Goal: Information Seeking & Learning: Learn about a topic

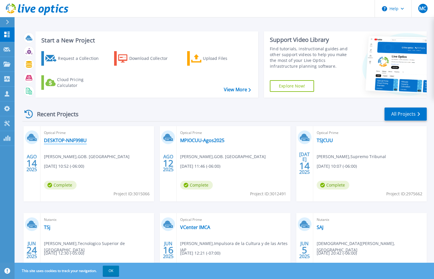
click at [77, 141] on link "DESKTOP-NNF998U" at bounding box center [65, 141] width 43 height 6
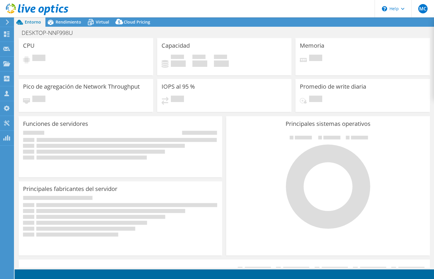
select select "USD"
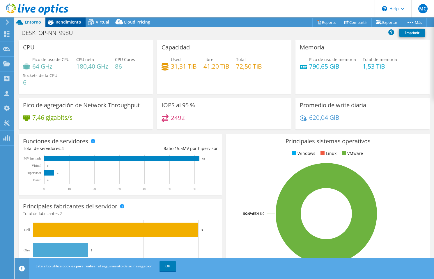
click at [69, 24] on span "Rendimiento" at bounding box center [69, 22] width 26 height 6
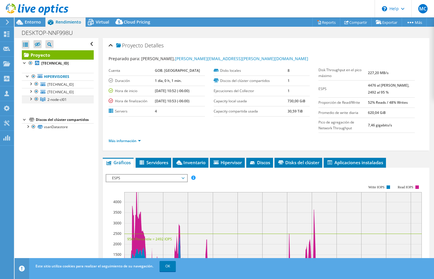
click at [30, 99] on div at bounding box center [31, 99] width 6 height 6
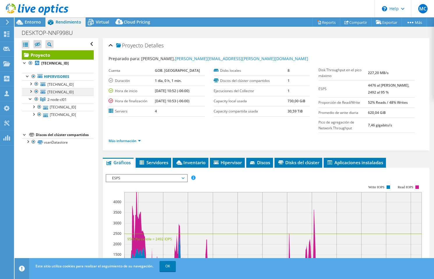
click at [47, 89] on link "[TECHNICAL_ID]" at bounding box center [58, 92] width 72 height 8
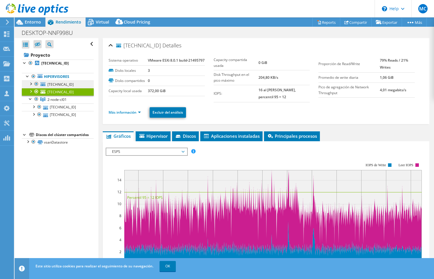
click at [46, 81] on link "[TECHNICAL_ID]" at bounding box center [58, 85] width 72 height 8
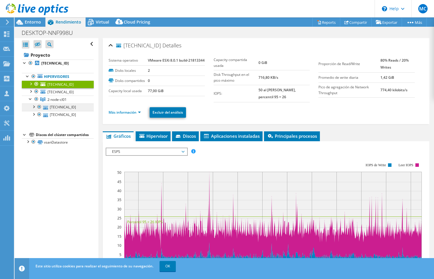
click at [53, 110] on link "[TECHNICAL_ID]" at bounding box center [58, 108] width 72 height 8
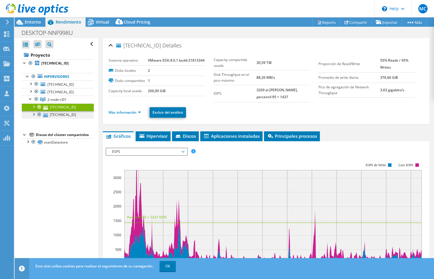
click at [54, 114] on link "[TECHNICAL_ID]" at bounding box center [58, 115] width 72 height 8
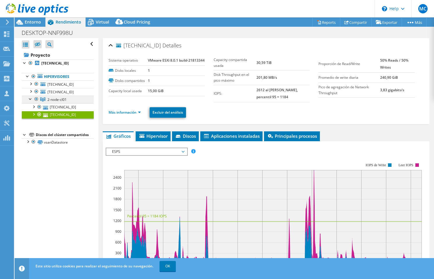
click at [69, 102] on link "2-node-cl01" at bounding box center [58, 100] width 72 height 8
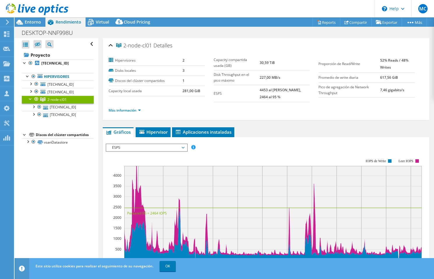
click at [98, 17] on header "MC Miembro del equipo [PERSON_NAME] [EMAIL_ADDRESS][DOMAIN_NAME] MEXICANA DE TE…" at bounding box center [217, 8] width 434 height 17
click at [96, 23] on span "Virtual" at bounding box center [102, 22] width 13 height 6
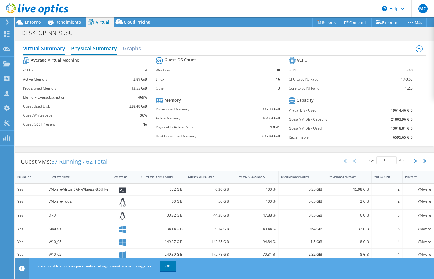
click at [102, 51] on h2 "Physical Summary" at bounding box center [94, 48] width 46 height 13
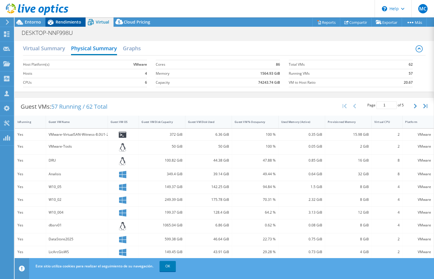
click at [67, 21] on span "Rendimiento" at bounding box center [69, 22] width 26 height 6
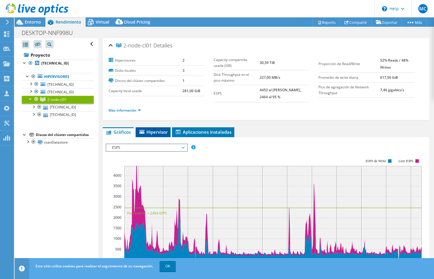
click at [159, 130] on span "Hipervisor" at bounding box center [152, 132] width 29 height 6
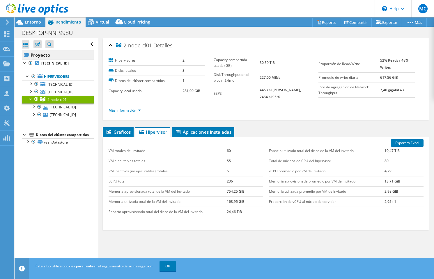
click at [54, 56] on link "Proyecto" at bounding box center [58, 54] width 72 height 9
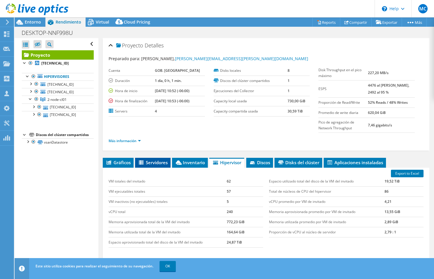
click at [152, 165] on span "Servidores" at bounding box center [153, 163] width 30 height 6
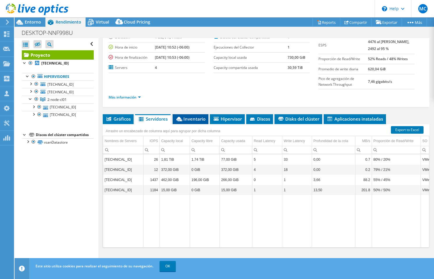
click at [192, 117] on span "Inventario" at bounding box center [190, 119] width 30 height 6
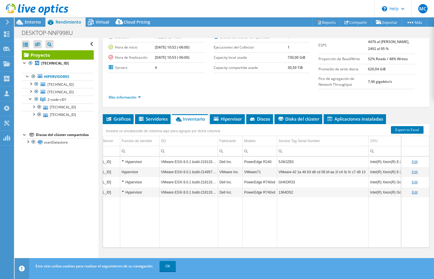
click at [122, 161] on div "Hypervisor" at bounding box center [140, 162] width 36 height 7
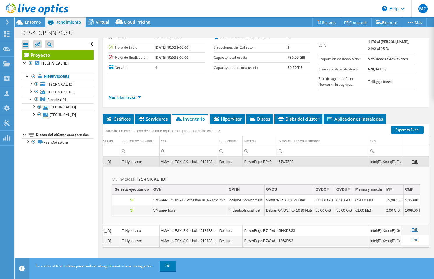
click at [122, 161] on div "Hypervisor" at bounding box center [140, 162] width 36 height 7
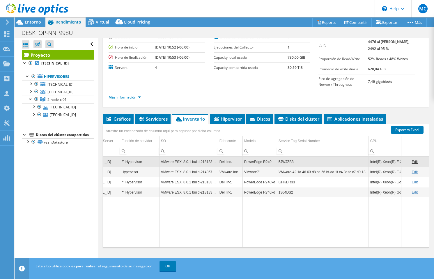
click at [122, 173] on div "Hypervisor" at bounding box center [140, 172] width 36 height 7
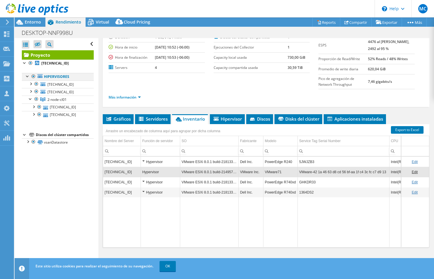
click at [33, 75] on div at bounding box center [34, 76] width 6 height 7
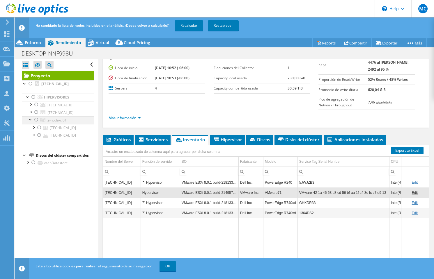
click at [36, 120] on div at bounding box center [36, 119] width 6 height 7
click at [31, 41] on span "Entorno" at bounding box center [33, 43] width 16 height 6
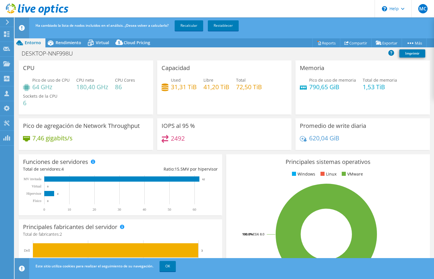
click at [202, 86] on div "Used 31,31 TiB Libre 41,20 TiB Total 72,50 TiB" at bounding box center [224, 86] width 126 height 19
click at [193, 22] on link "Recalcular" at bounding box center [189, 25] width 29 height 10
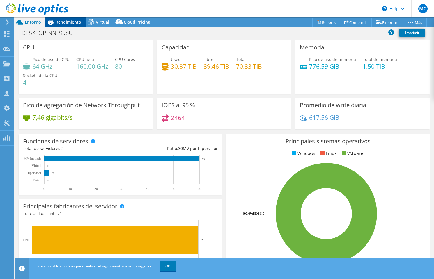
click at [73, 22] on span "Rendimiento" at bounding box center [69, 22] width 26 height 6
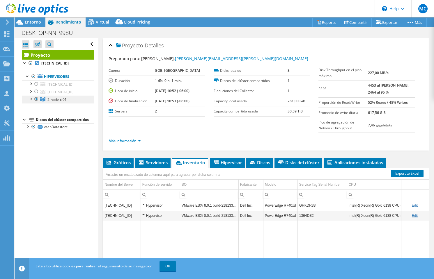
click at [66, 101] on span "2-node-cl01" at bounding box center [56, 99] width 19 height 5
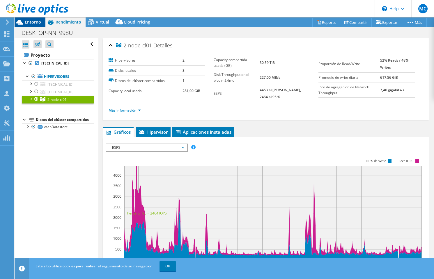
click at [34, 23] on span "Entorno" at bounding box center [33, 22] width 16 height 6
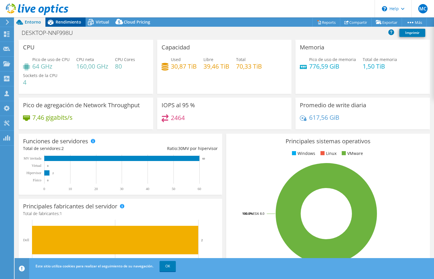
click at [64, 22] on span "Rendimiento" at bounding box center [69, 22] width 26 height 6
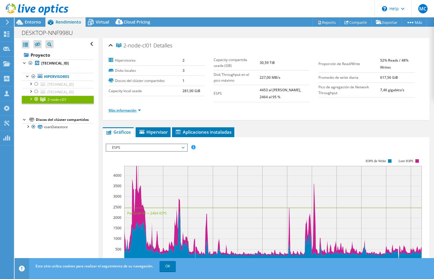
click at [126, 112] on link "Más información" at bounding box center [125, 110] width 32 height 5
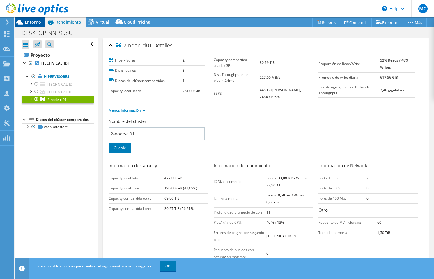
click at [36, 20] on span "Entorno" at bounding box center [33, 22] width 16 height 6
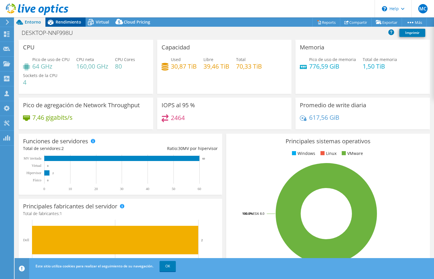
click at [64, 20] on span "Rendimiento" at bounding box center [69, 22] width 26 height 6
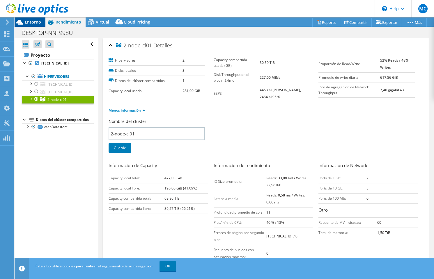
click at [32, 24] on span "Entorno" at bounding box center [33, 22] width 16 height 6
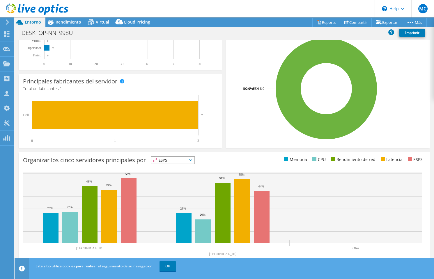
scroll to position [125, 0]
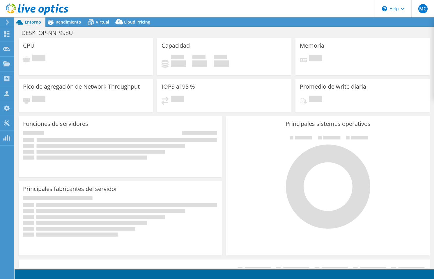
select select "USD"
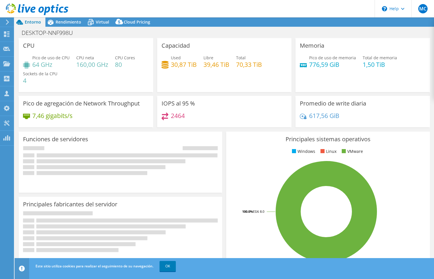
click at [166, 161] on rect at bounding box center [111, 161] width 149 height 4
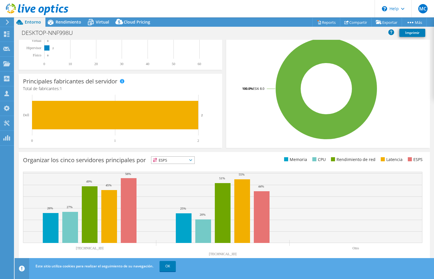
scroll to position [125, 0]
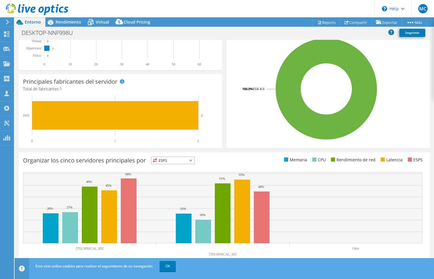
click at [169, 159] on span "ESPS" at bounding box center [172, 160] width 43 height 7
click at [174, 177] on li "Memoria" at bounding box center [172, 176] width 43 height 8
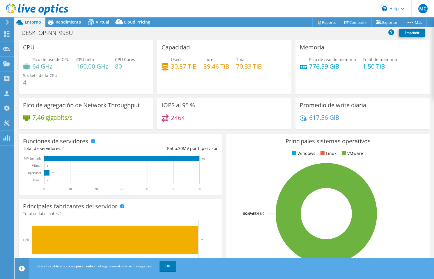
scroll to position [0, 0]
click at [70, 22] on span "Rendimiento" at bounding box center [69, 22] width 26 height 6
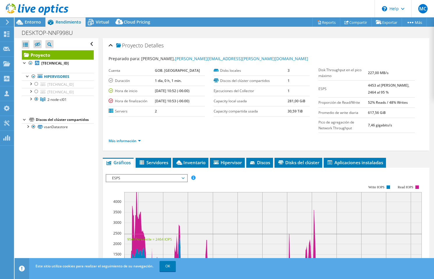
click at [158, 178] on span "ESPS" at bounding box center [146, 178] width 75 height 7
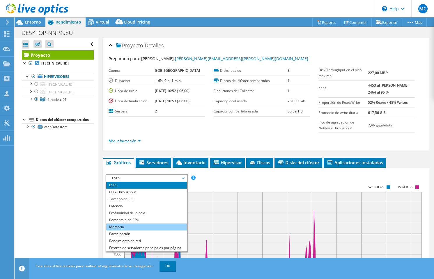
click at [139, 225] on li "Memoria" at bounding box center [146, 227] width 81 height 7
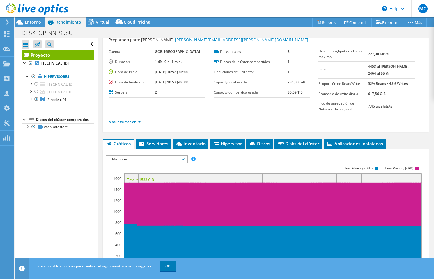
scroll to position [19, 0]
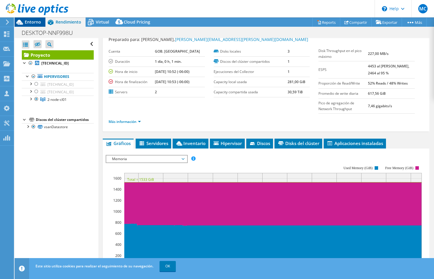
click at [28, 24] on span "Entorno" at bounding box center [33, 22] width 16 height 6
